Goal: Navigation & Orientation: Find specific page/section

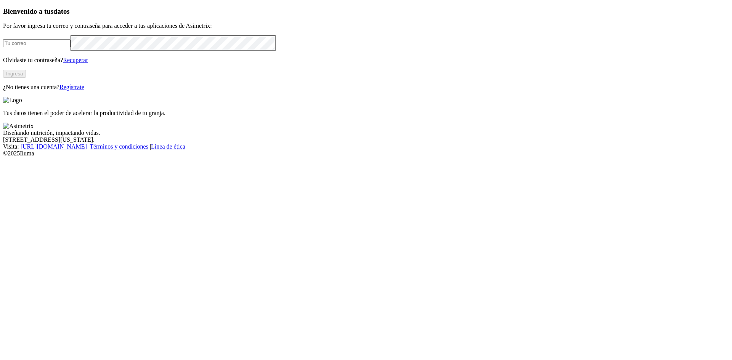
type input "GRANJASANMIGUEL@OPAV.CO"
click at [26, 78] on button "Ingresa" at bounding box center [14, 74] width 23 height 8
